Goal: Information Seeking & Learning: Learn about a topic

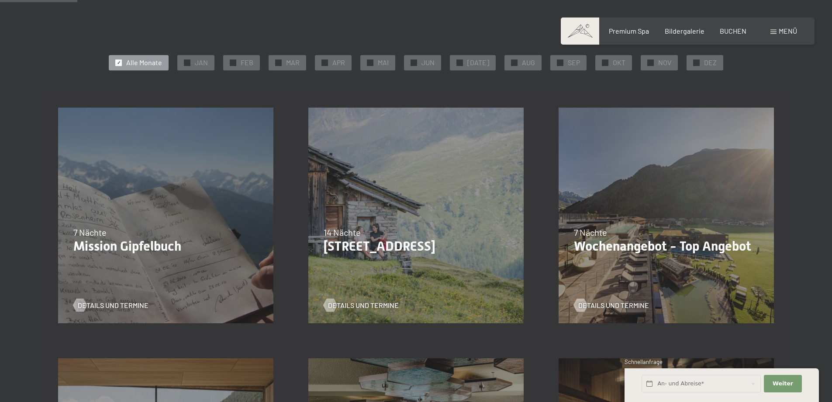
scroll to position [218, 0]
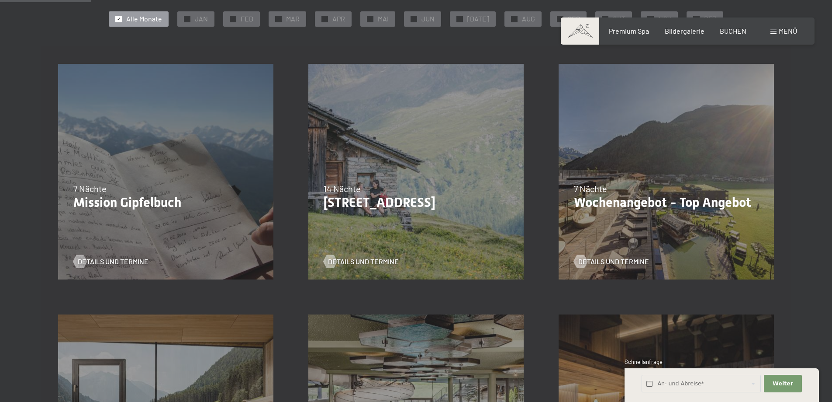
click at [670, 149] on div "21.09.2025–12.04.2026 14.05.–21.06.2026 27.06.2026–01.03.2027 7 Nächte Wochenan…" at bounding box center [666, 171] width 250 height 250
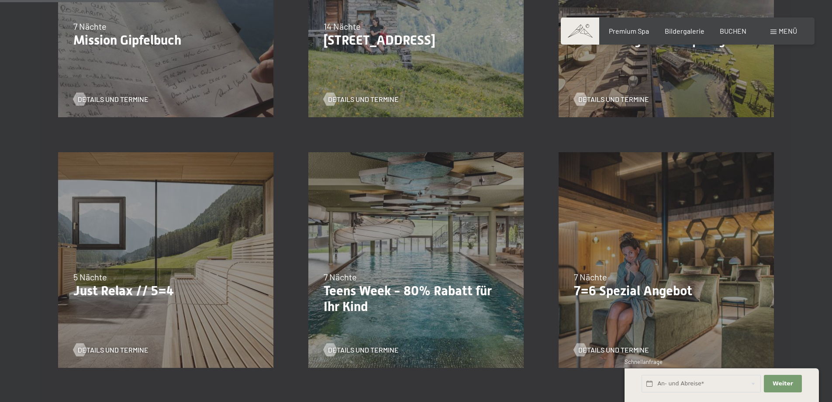
scroll to position [393, 0]
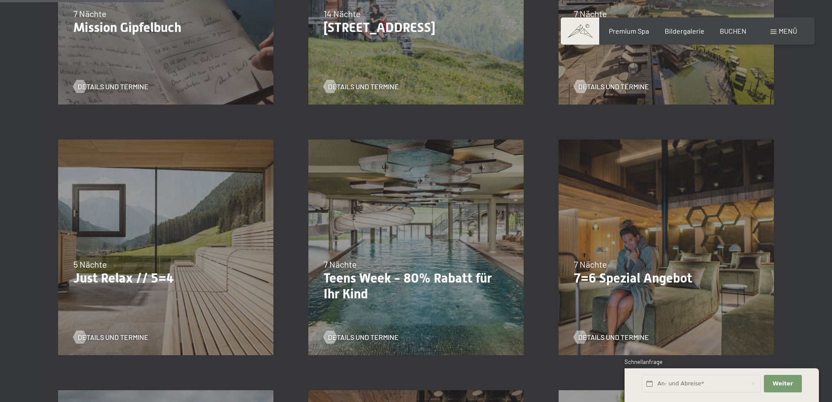
click at [713, 248] on div "04.10.–26.10.2025 01.11.–21.12.2025 10.01.–01.02.2026 07.03.–29.03.2026 16.05.–…" at bounding box center [666, 247] width 250 height 250
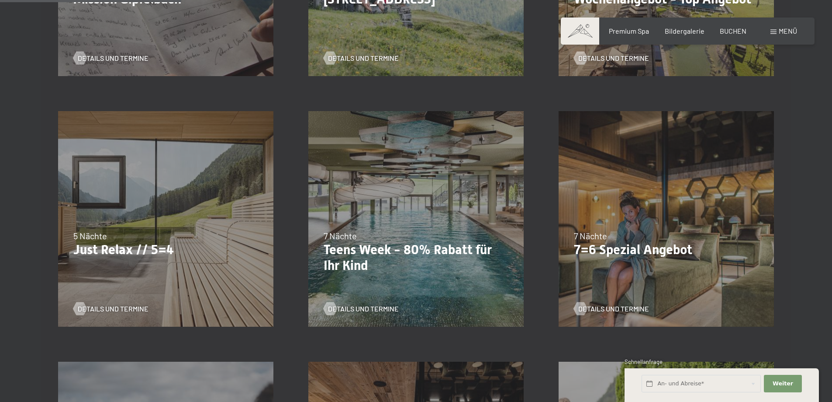
scroll to position [437, 0]
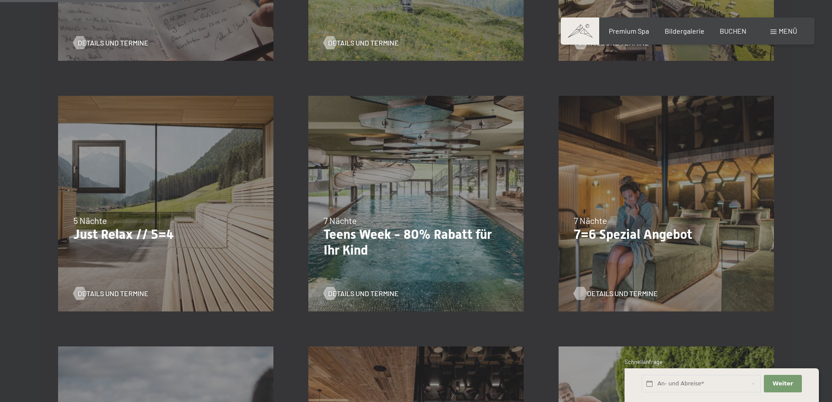
click at [591, 294] on span "Details und Termine" at bounding box center [622, 293] width 71 height 10
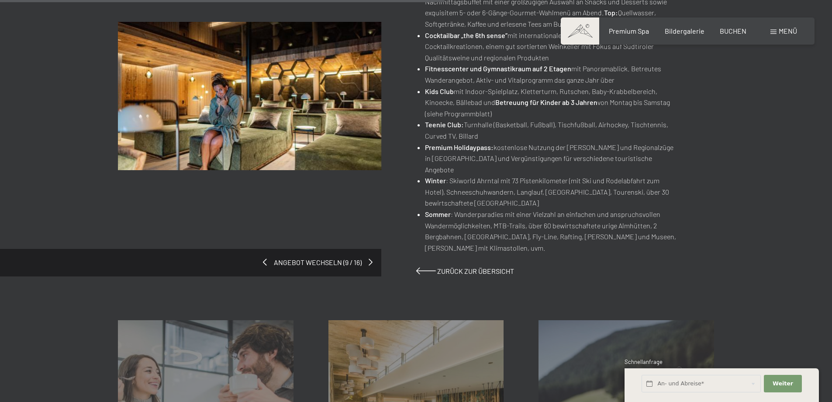
scroll to position [612, 0]
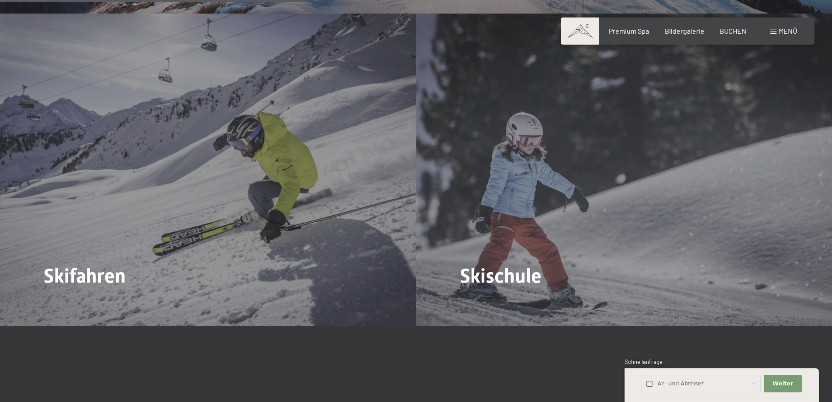
scroll to position [1180, 0]
click at [274, 236] on div "Skifahren Mehr dazu" at bounding box center [208, 170] width 416 height 312
click at [64, 277] on span "Mehr dazu" at bounding box center [75, 282] width 36 height 10
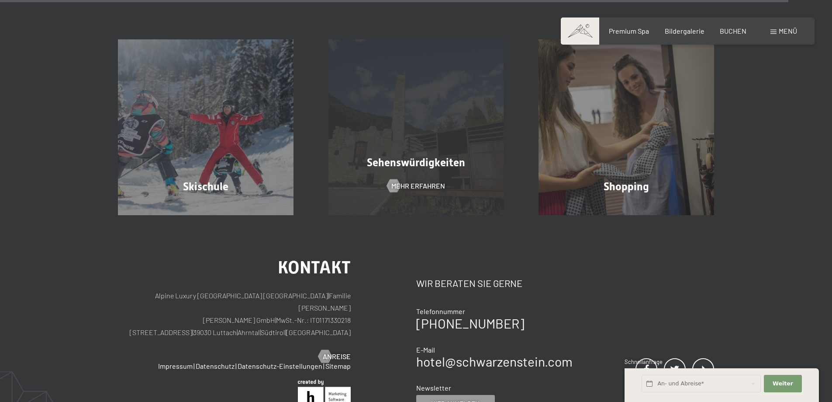
scroll to position [3058, 0]
